Goal: Communication & Community: Ask a question

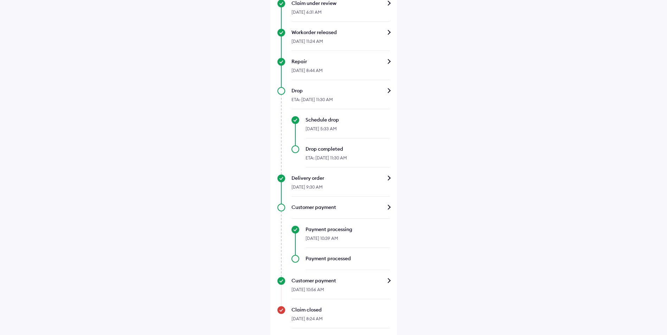
scroll to position [277, 0]
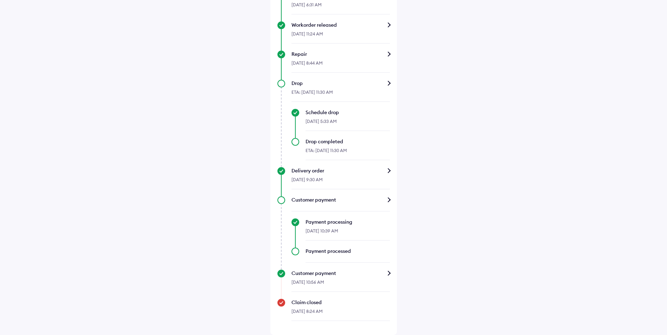
click at [333, 275] on div "Customer payment" at bounding box center [341, 273] width 98 height 7
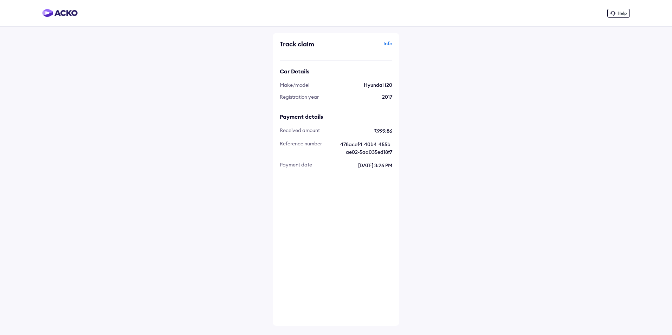
click at [622, 13] on span "Help" at bounding box center [622, 13] width 9 height 5
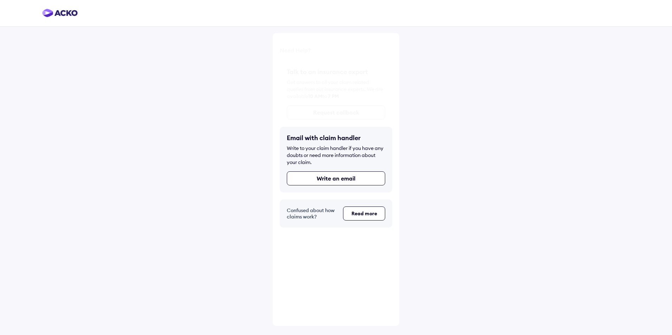
drag, startPoint x: 495, startPoint y: 154, endPoint x: 335, endPoint y: 119, distance: 163.9
click at [493, 153] on div "Need Help? Talk to an insurance expert Get answers to all your claim related qu…" at bounding box center [336, 167] width 672 height 335
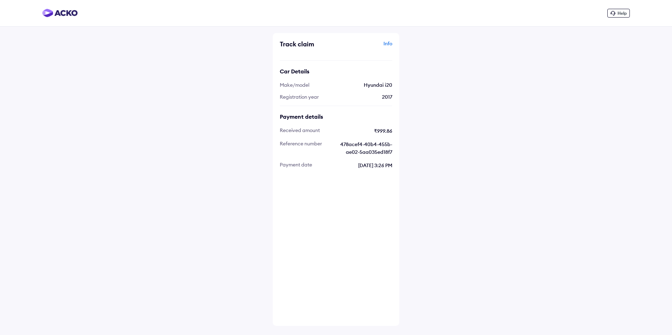
drag, startPoint x: 62, startPoint y: 51, endPoint x: 5, endPoint y: 15, distance: 67.4
click at [56, 49] on div "Help Track claim Info Car Details Make/model Hyundai i20 Registration year [DAT…" at bounding box center [336, 167] width 672 height 335
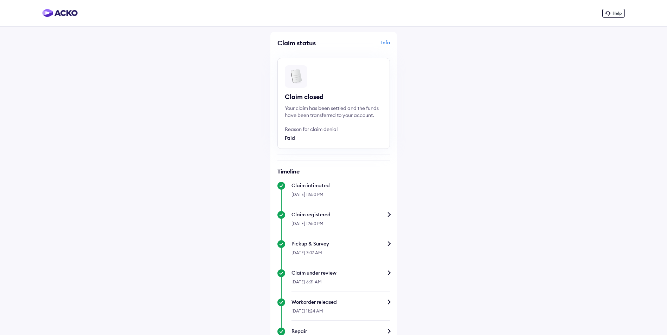
click at [611, 12] on div "Help" at bounding box center [613, 13] width 23 height 9
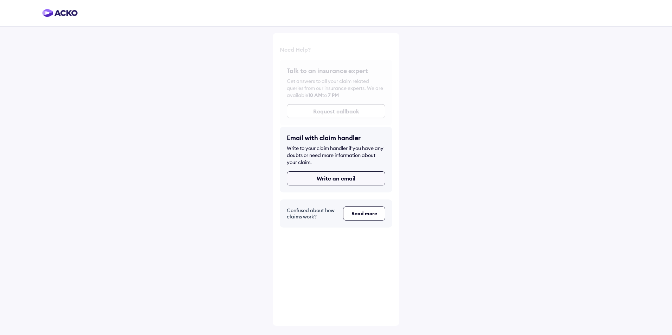
click at [361, 179] on button "Write an email" at bounding box center [336, 179] width 98 height 14
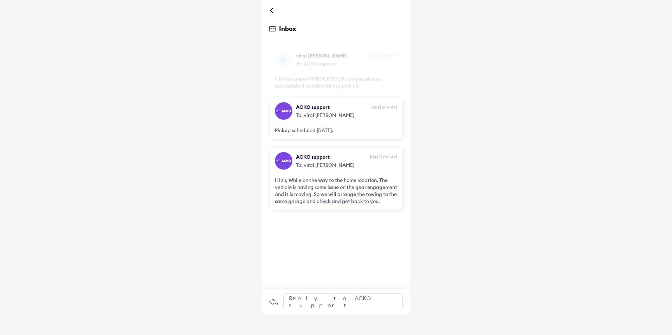
click at [343, 298] on div "Reply to ACKO support" at bounding box center [343, 302] width 120 height 17
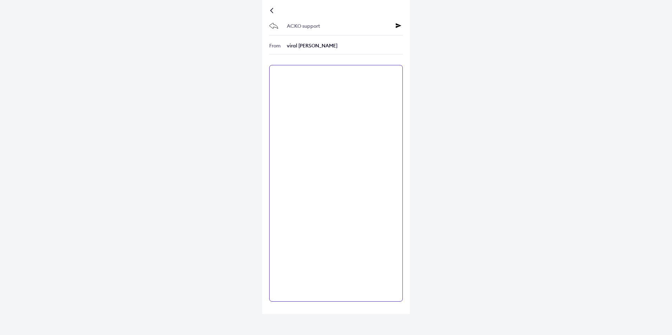
click at [299, 86] on textarea at bounding box center [336, 183] width 134 height 237
